Goal: Task Accomplishment & Management: Manage account settings

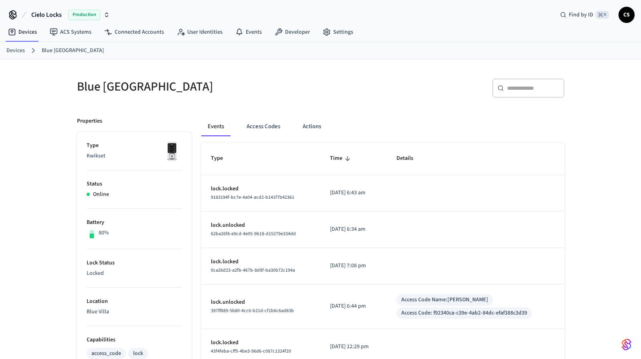
click at [15, 51] on link "Devices" at bounding box center [15, 51] width 18 height 8
click at [21, 52] on link "Devices" at bounding box center [15, 51] width 18 height 8
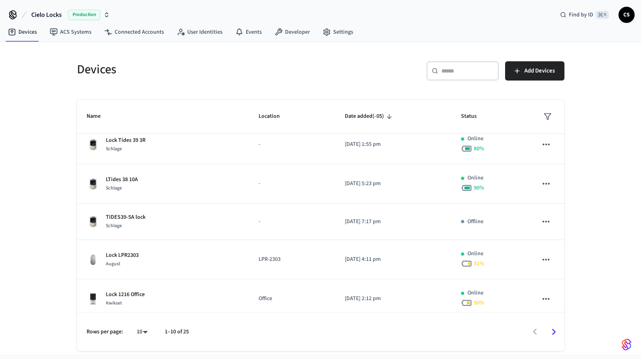
scroll to position [212, 0]
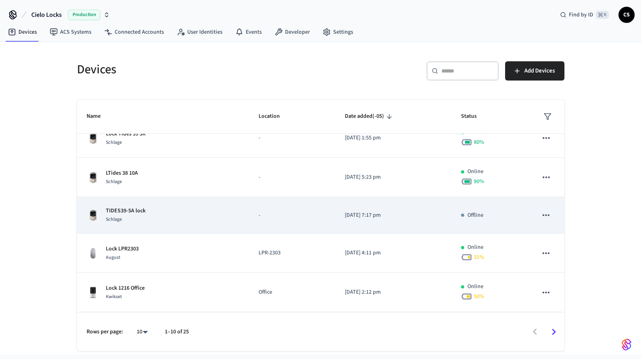
click at [184, 205] on td "TIDES39-5A lock Schlage" at bounding box center [163, 215] width 172 height 37
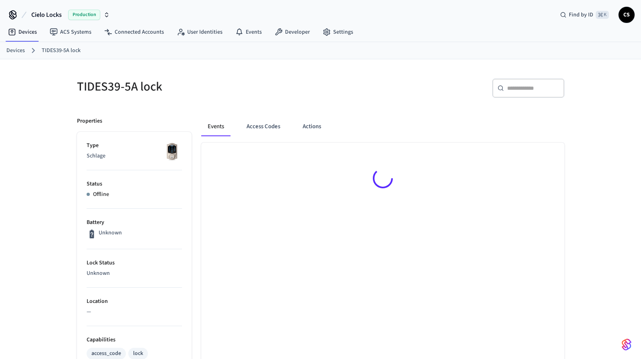
scroll to position [3, 0]
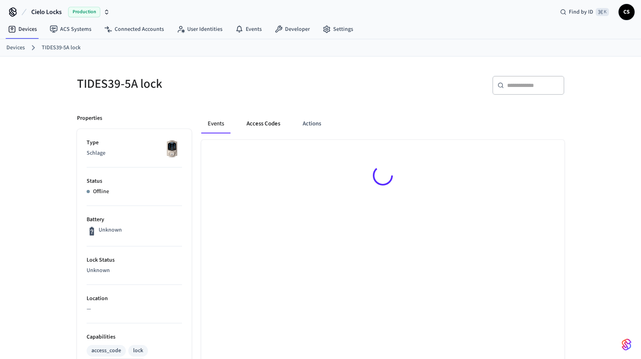
click at [268, 123] on button "Access Codes" at bounding box center [263, 123] width 47 height 19
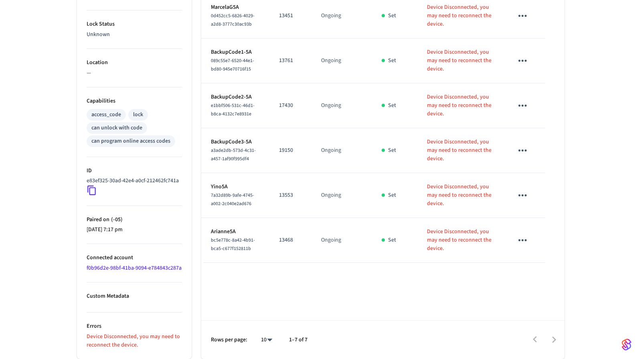
scroll to position [256, 0]
click at [289, 59] on p "13761" at bounding box center [290, 61] width 23 height 8
copy p "13761"
drag, startPoint x: 247, startPoint y: 47, endPoint x: 271, endPoint y: 51, distance: 24.8
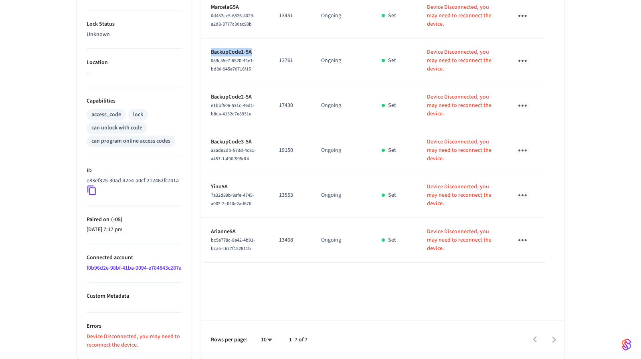
click at [211, 48] on p "BackupCode1-5A" at bounding box center [235, 52] width 49 height 8
copy p "BackupCode1-5A"
